Goal: Information Seeking & Learning: Learn about a topic

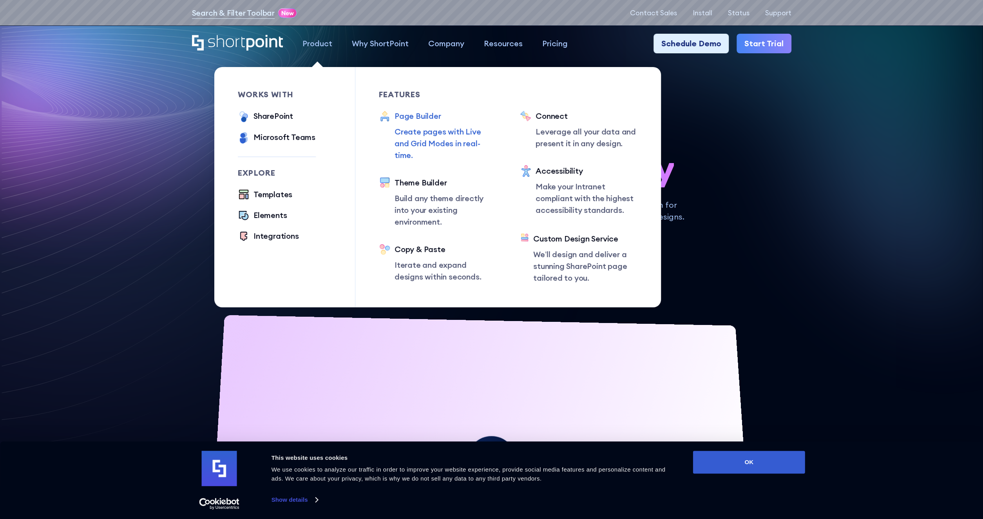
click at [414, 119] on div "Page Builder" at bounding box center [445, 116] width 102 height 12
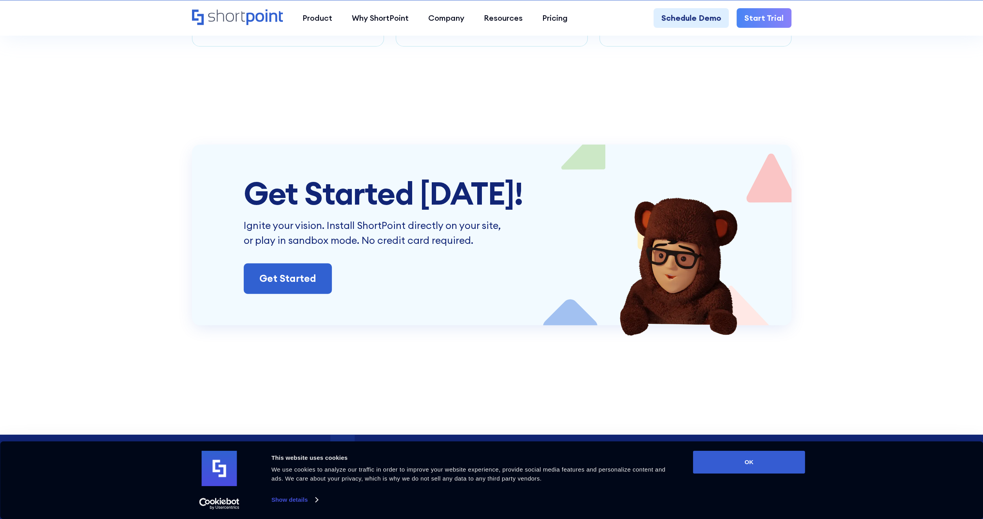
scroll to position [4952, 0]
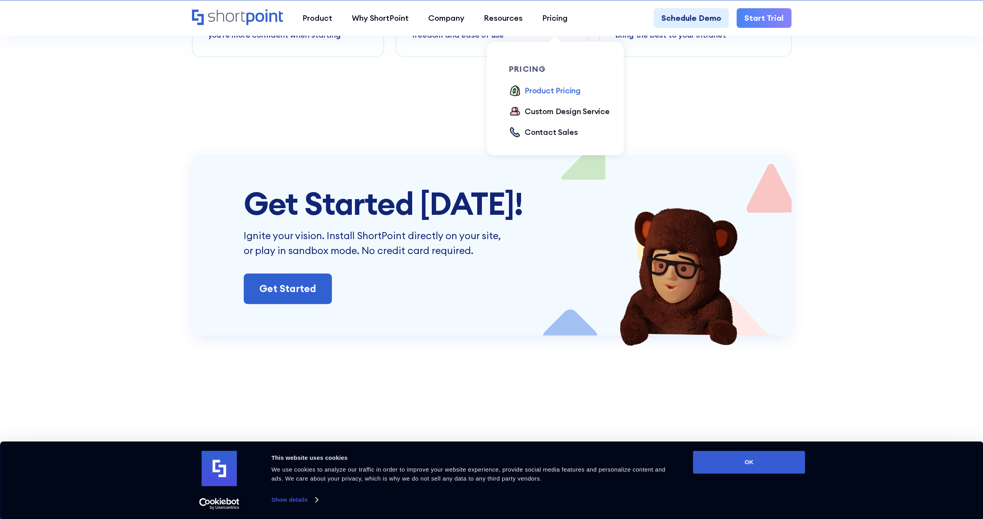
click at [561, 87] on div "Product Pricing" at bounding box center [552, 91] width 56 height 12
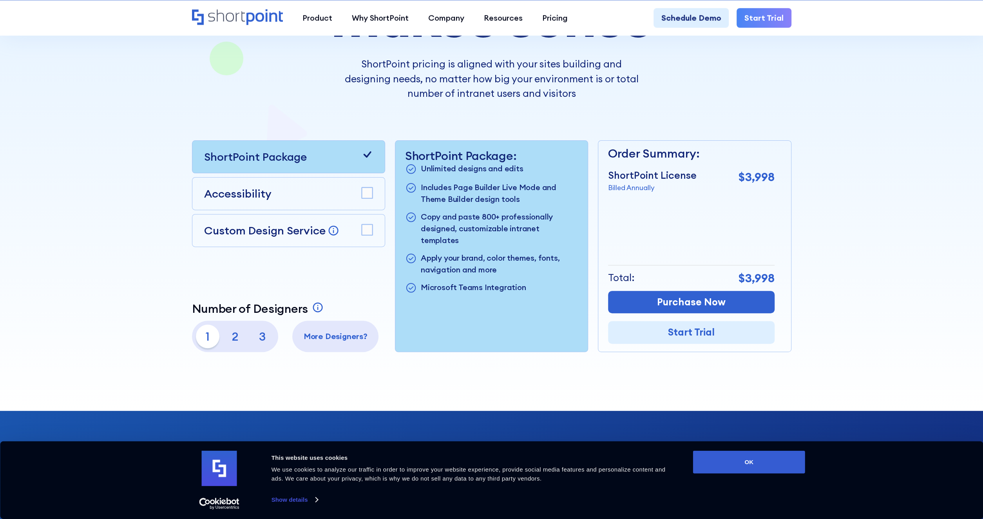
scroll to position [227, 0]
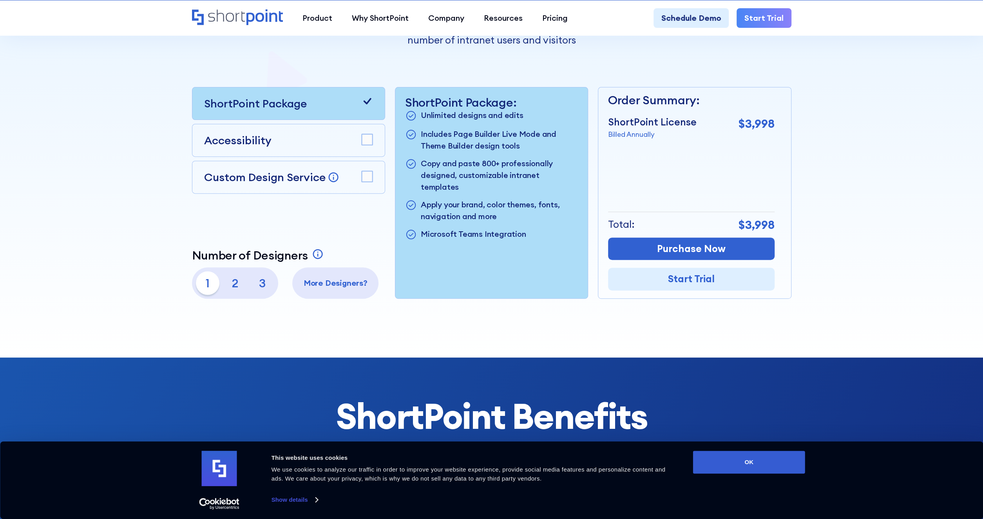
click at [239, 283] on p "2" at bounding box center [234, 282] width 23 height 23
click at [269, 284] on p "3" at bounding box center [262, 282] width 23 height 23
click at [204, 282] on p "1" at bounding box center [207, 282] width 23 height 23
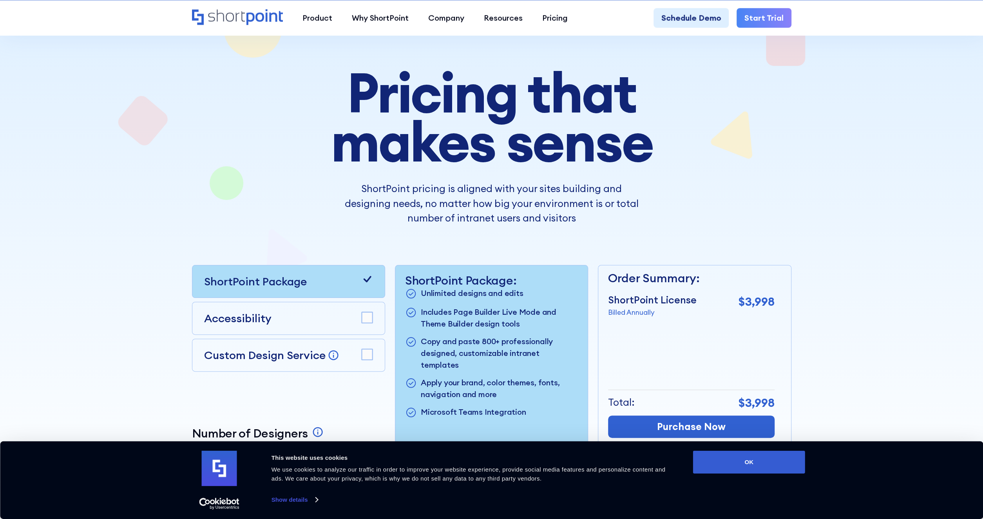
scroll to position [0, 0]
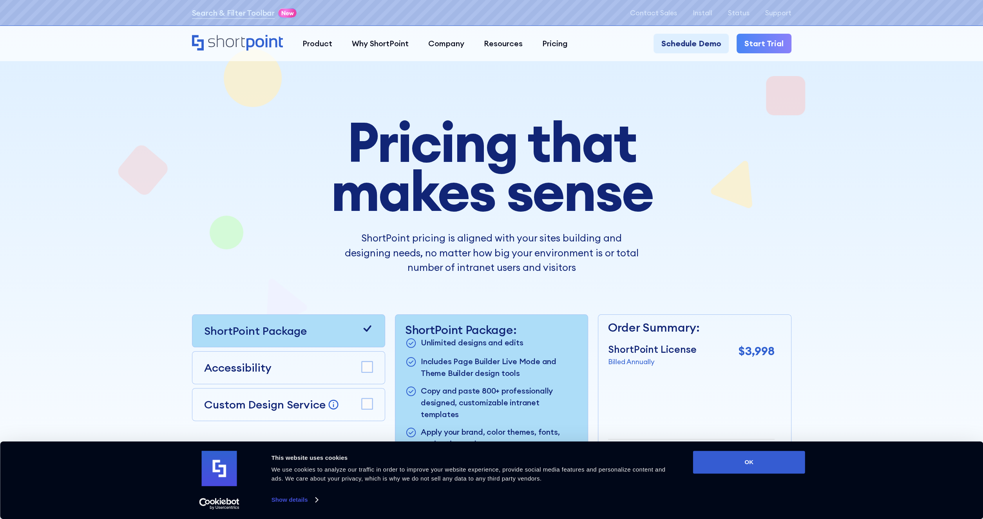
click at [351, 240] on p "ShortPoint pricing is aligned with your sites building and designing needs, no …" at bounding box center [492, 253] width 294 height 44
click at [251, 242] on div "Pricing that makes sense ShortPoint pricing is aligned with your sites building…" at bounding box center [491, 321] width 599 height 408
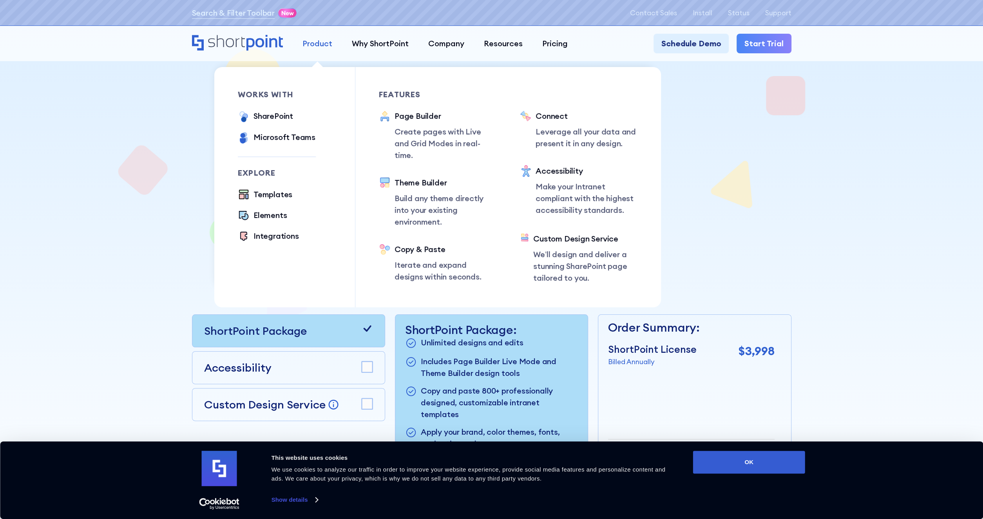
click at [313, 44] on div "Product" at bounding box center [317, 44] width 30 height 12
click at [433, 116] on div "Page Builder" at bounding box center [445, 116] width 102 height 12
